Goal: Communication & Community: Ask a question

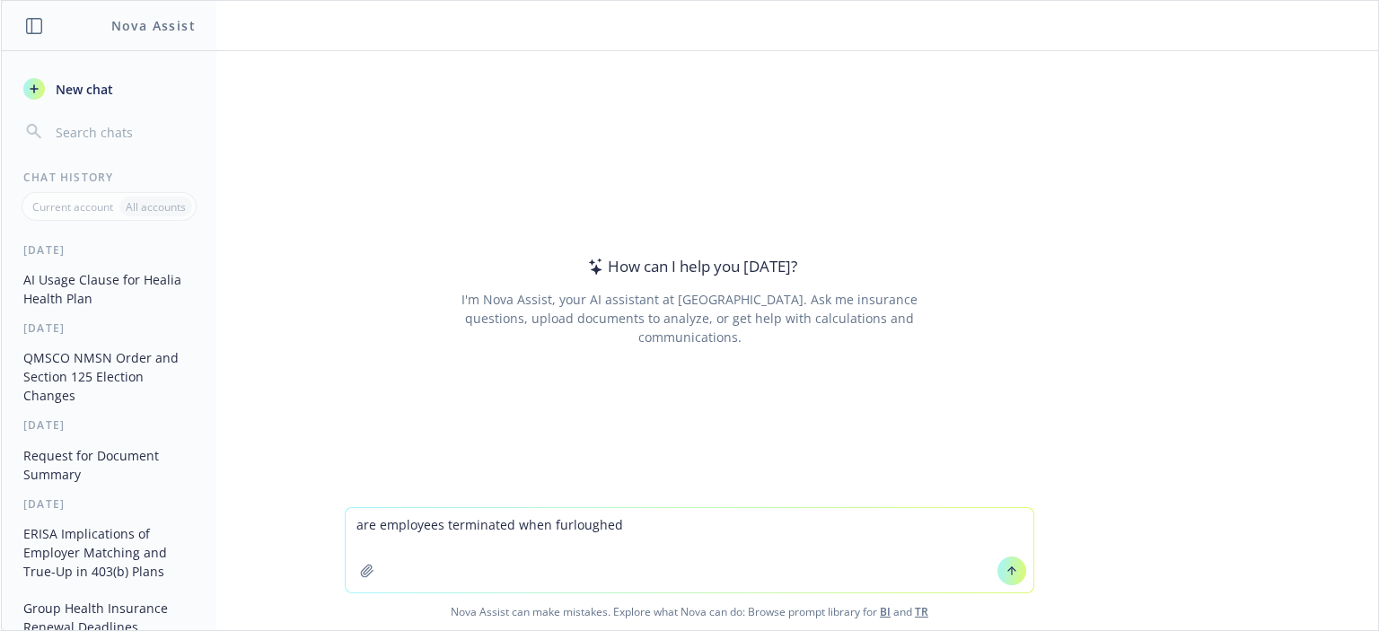
type textarea "are employees terminated when furloughed?"
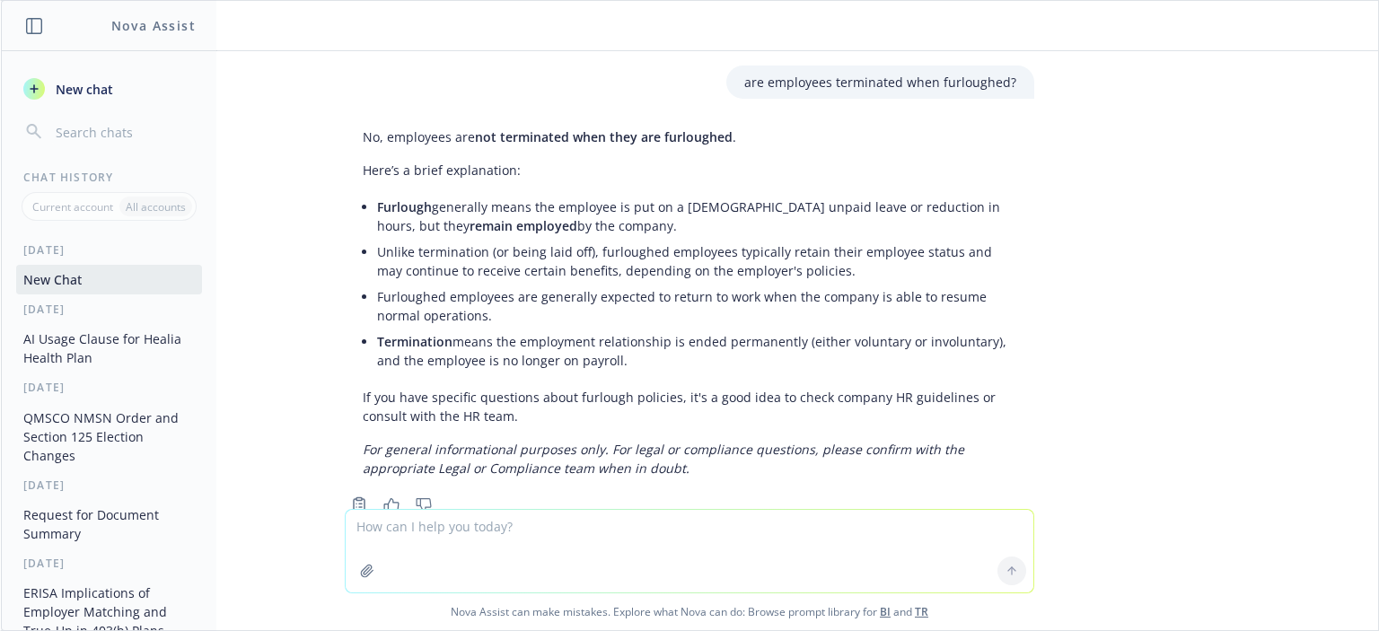
scroll to position [51, 0]
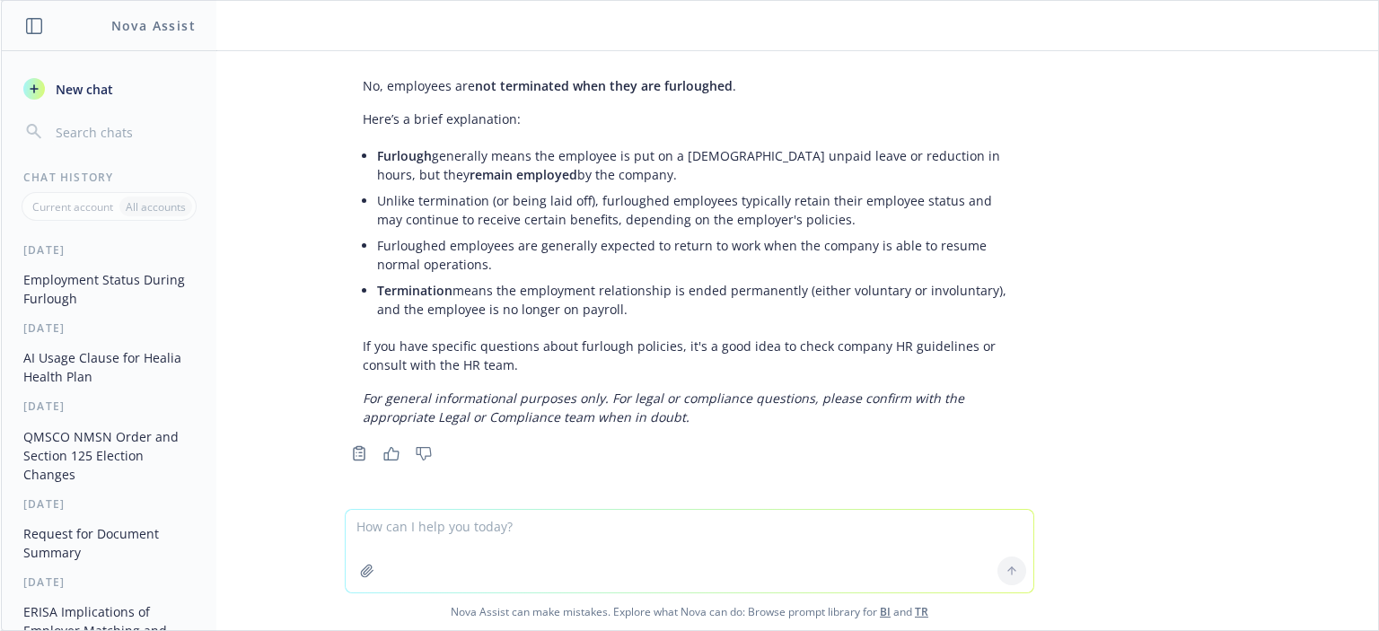
click at [0, 97] on div "Nova Assist New chat Chat History Current account All accounts [DATE] Employmen…" at bounding box center [689, 315] width 1379 height 631
